Goal: Check status: Check status

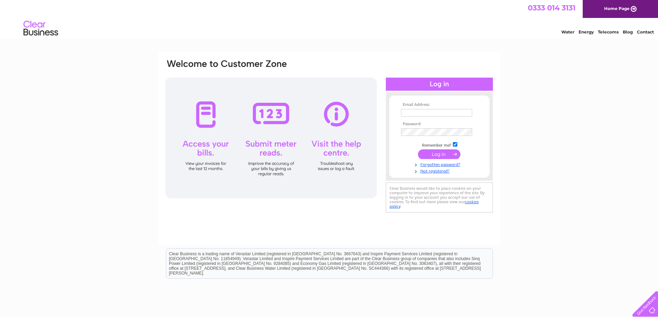
type input "KANDMDISCOUNTBEDS@GMAIL.COM"
click at [444, 154] on input "submit" at bounding box center [439, 154] width 42 height 10
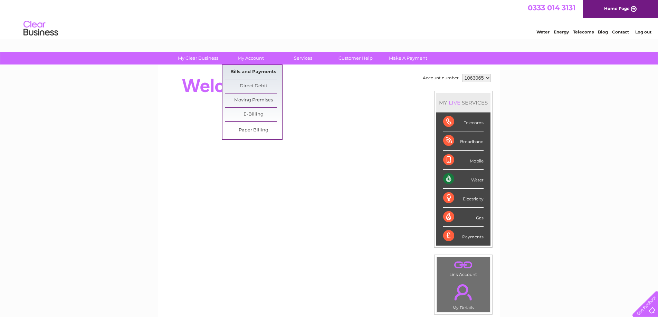
click at [247, 69] on link "Bills and Payments" at bounding box center [253, 72] width 57 height 14
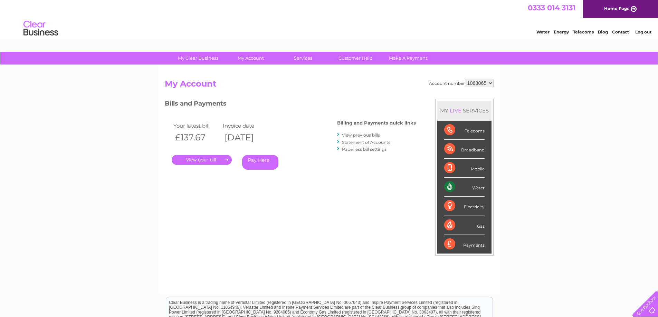
click at [642, 32] on link "Log out" at bounding box center [643, 31] width 16 height 5
